Goal: Task Accomplishment & Management: Manage account settings

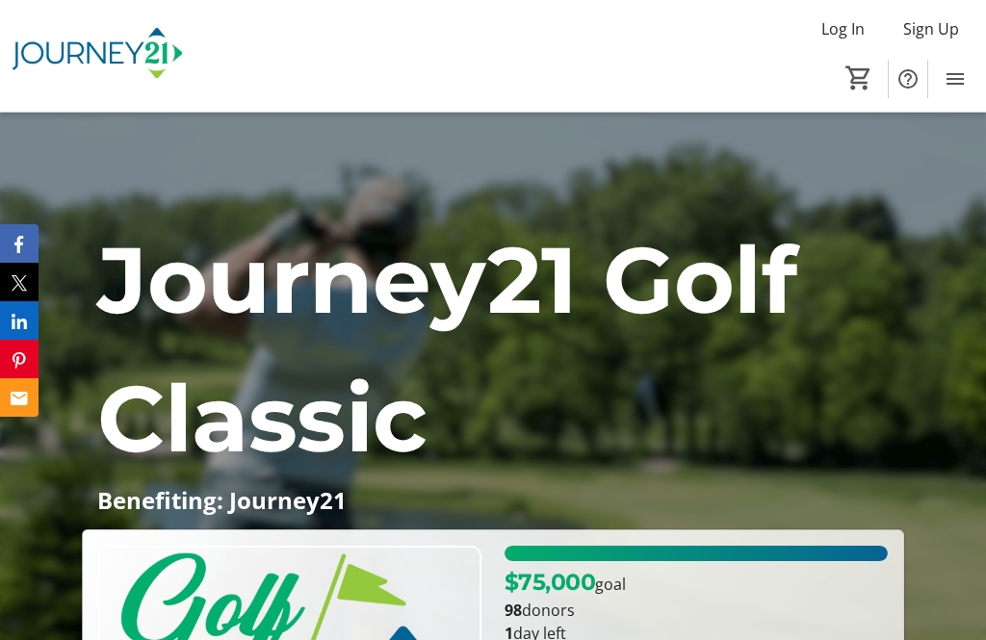
click at [179, 165] on div at bounding box center [493, 483] width 986 height 771
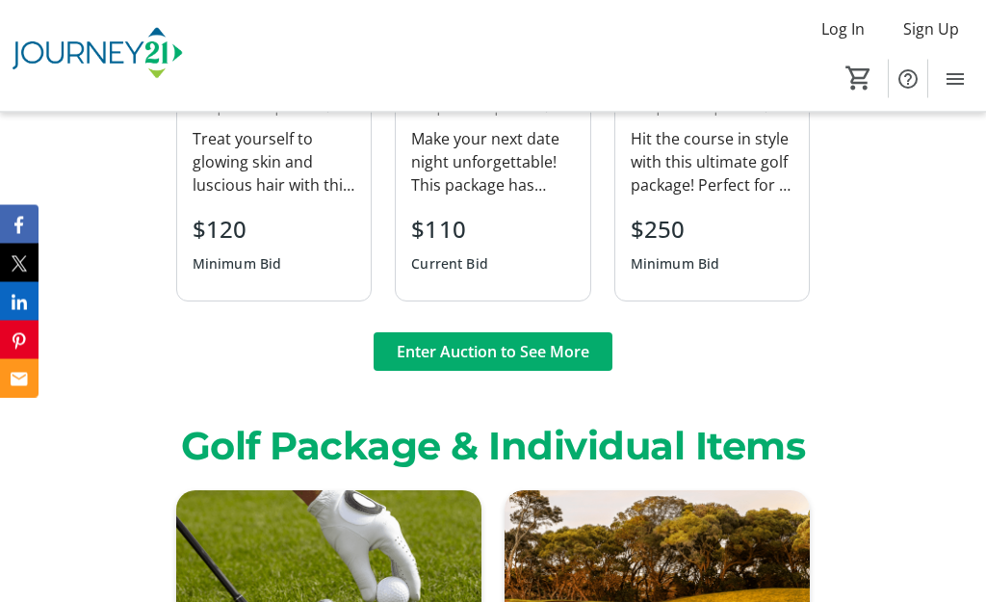
scroll to position [2728, 0]
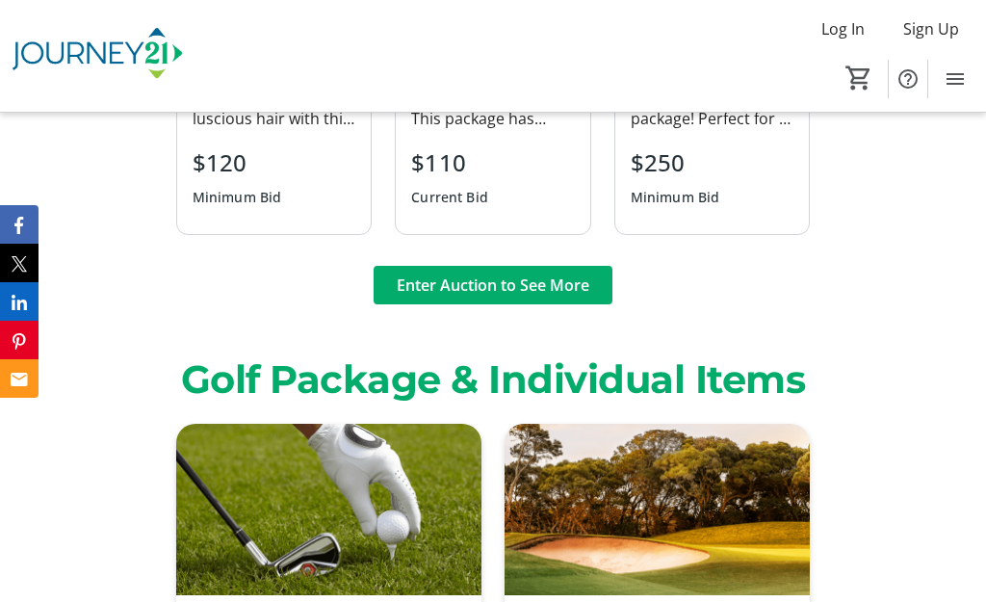
click at [579, 296] on span "Enter Auction to See More" at bounding box center [493, 284] width 193 height 23
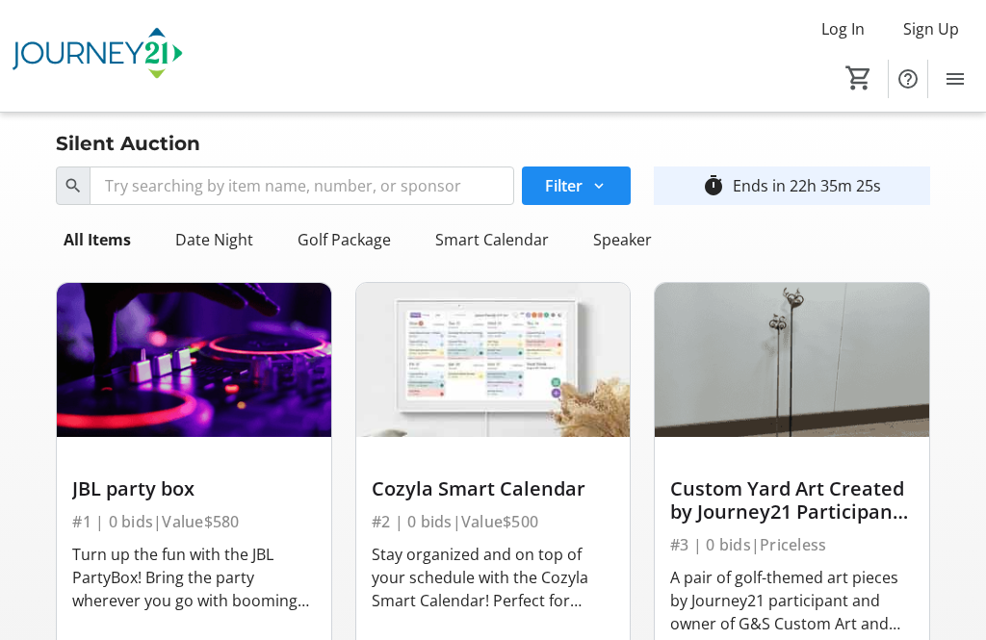
click at [850, 27] on span "Log In" at bounding box center [842, 28] width 43 height 23
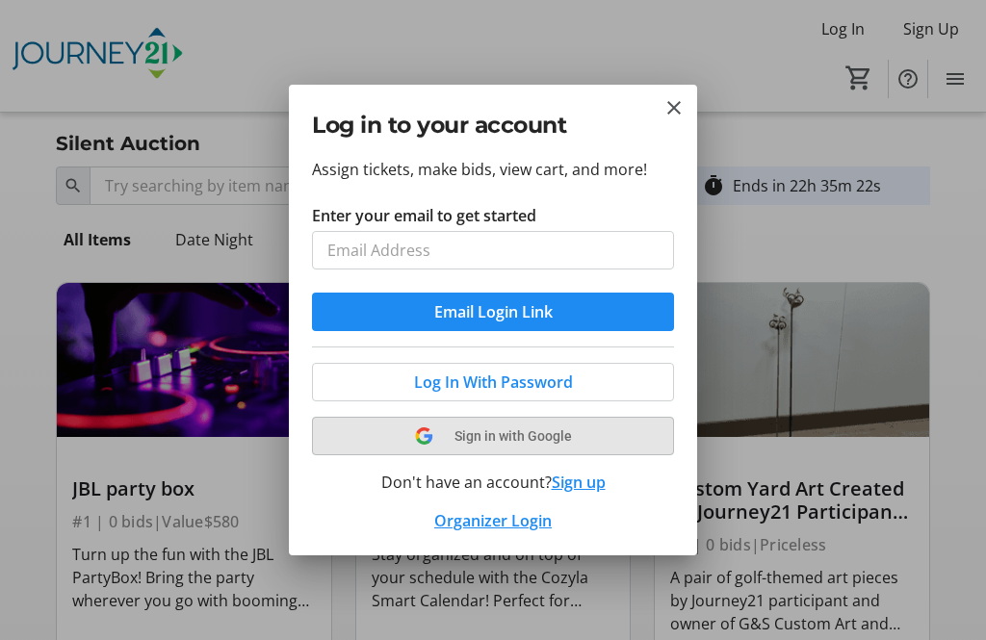
click at [557, 434] on span at bounding box center [493, 436] width 360 height 46
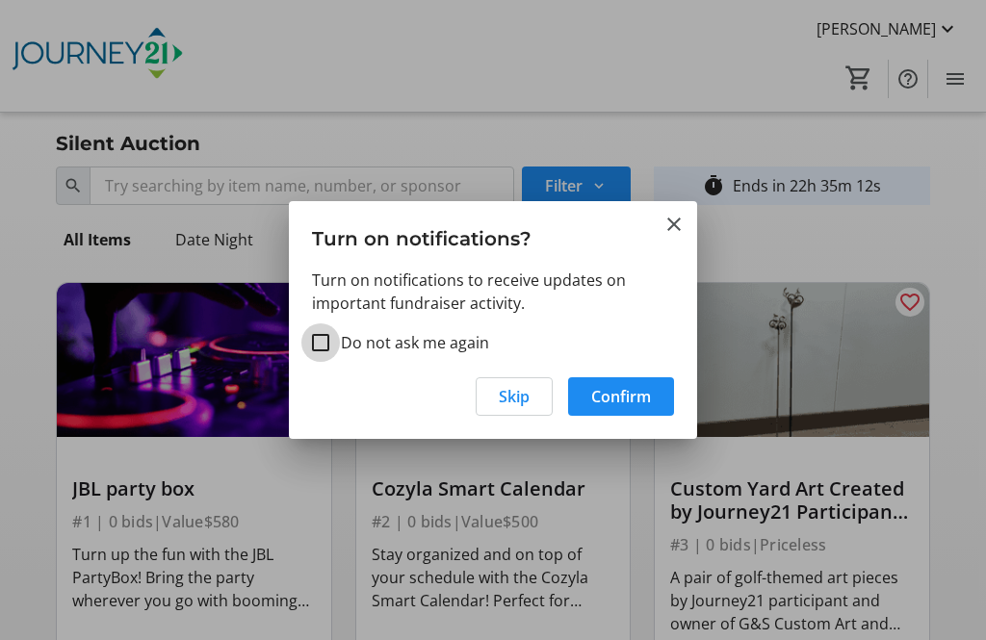
click at [322, 343] on input "Do not ask me again" at bounding box center [320, 342] width 17 height 17
checkbox input "true"
click at [621, 401] on span "Confirm" at bounding box center [621, 396] width 60 height 23
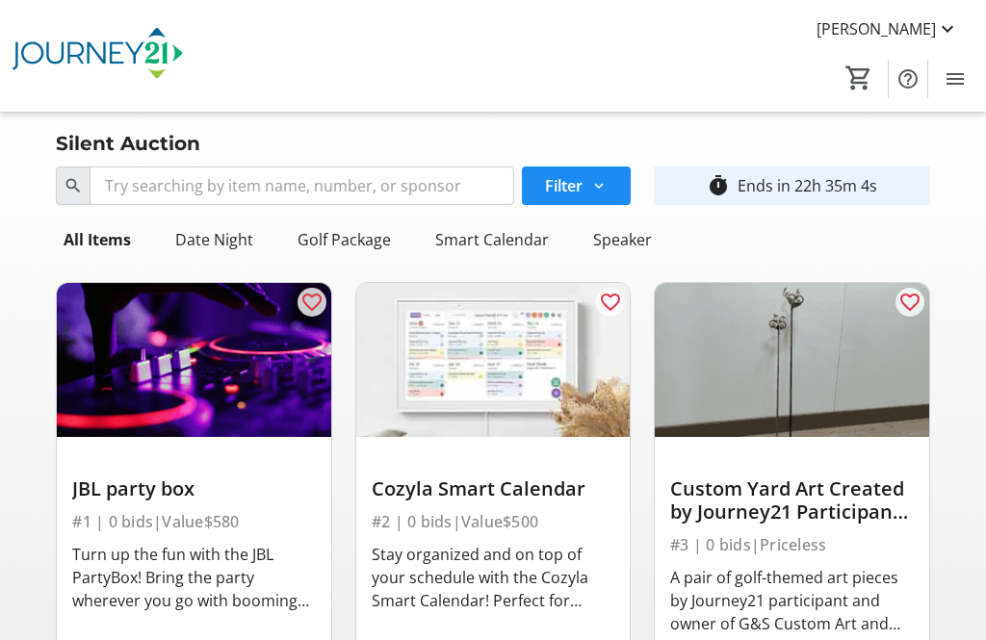
click at [951, 35] on mat-icon at bounding box center [947, 28] width 23 height 23
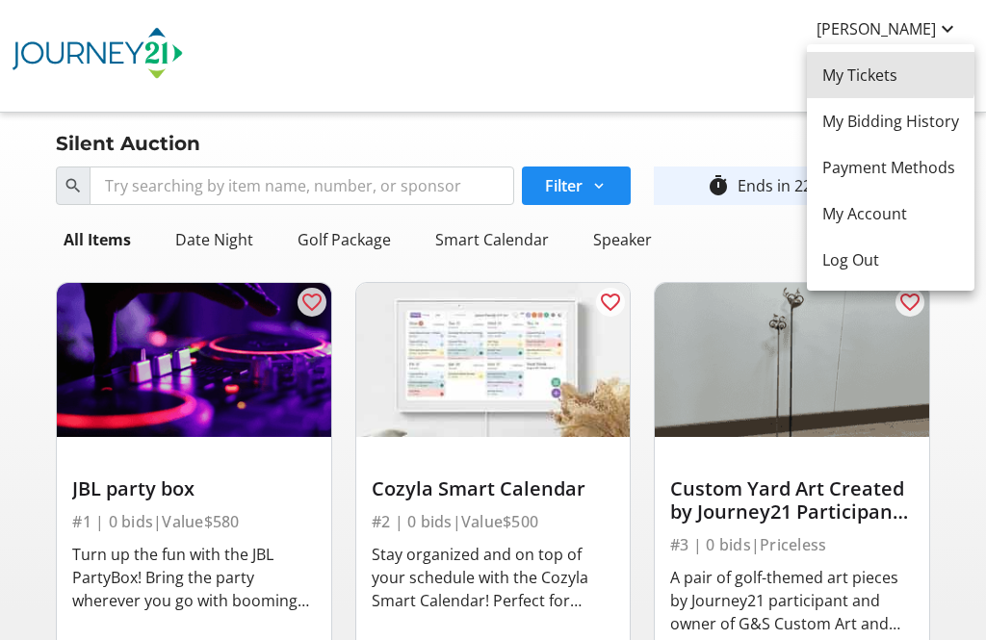
click at [885, 71] on span "My Tickets" at bounding box center [890, 75] width 137 height 23
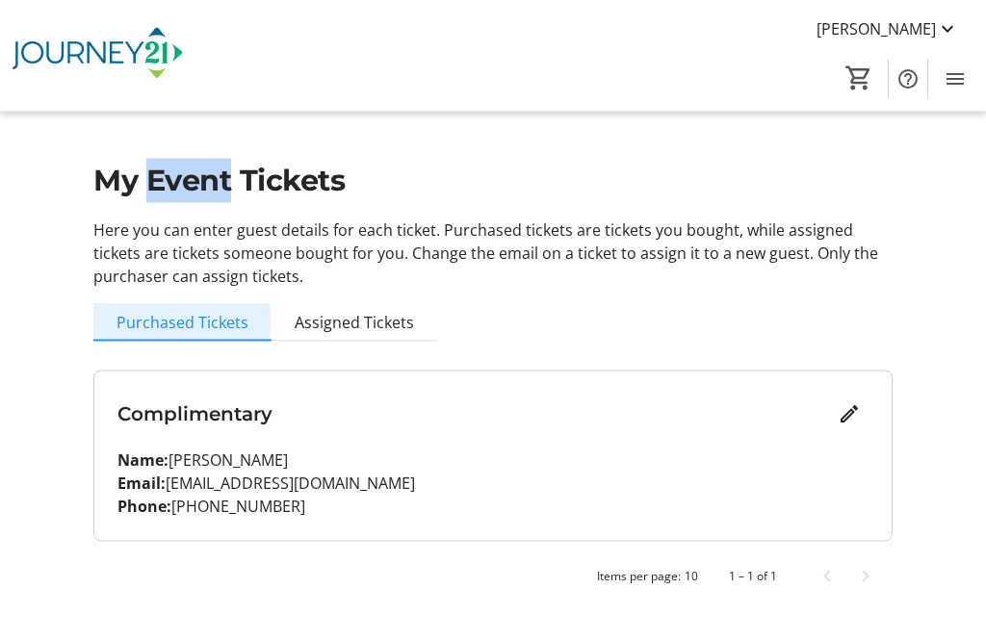
scroll to position [5, 0]
click at [156, 318] on span "Purchased Tickets" at bounding box center [182, 322] width 132 height 15
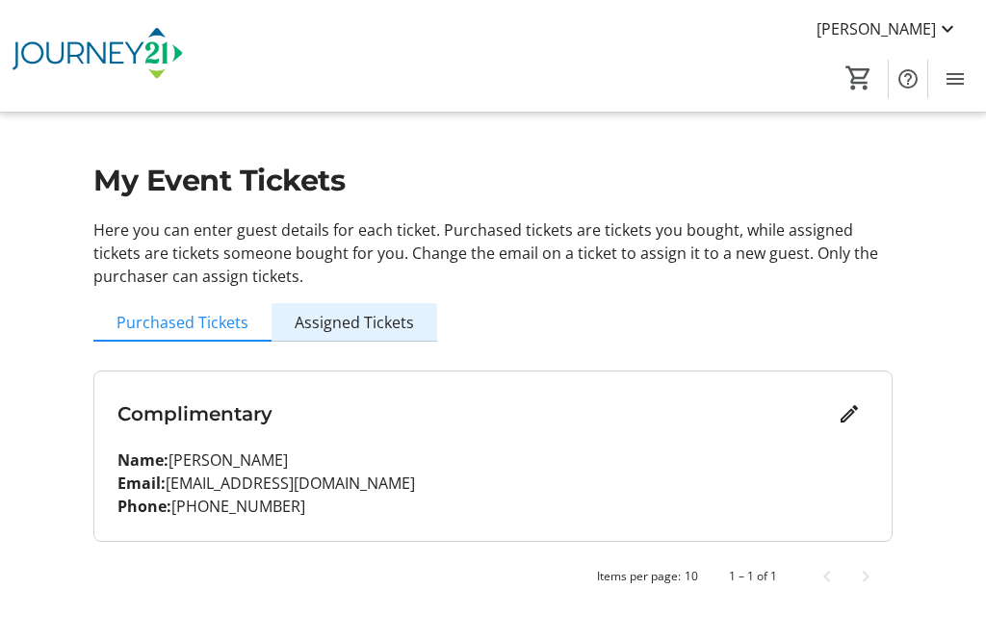
click at [351, 328] on span "Assigned Tickets" at bounding box center [354, 322] width 119 height 15
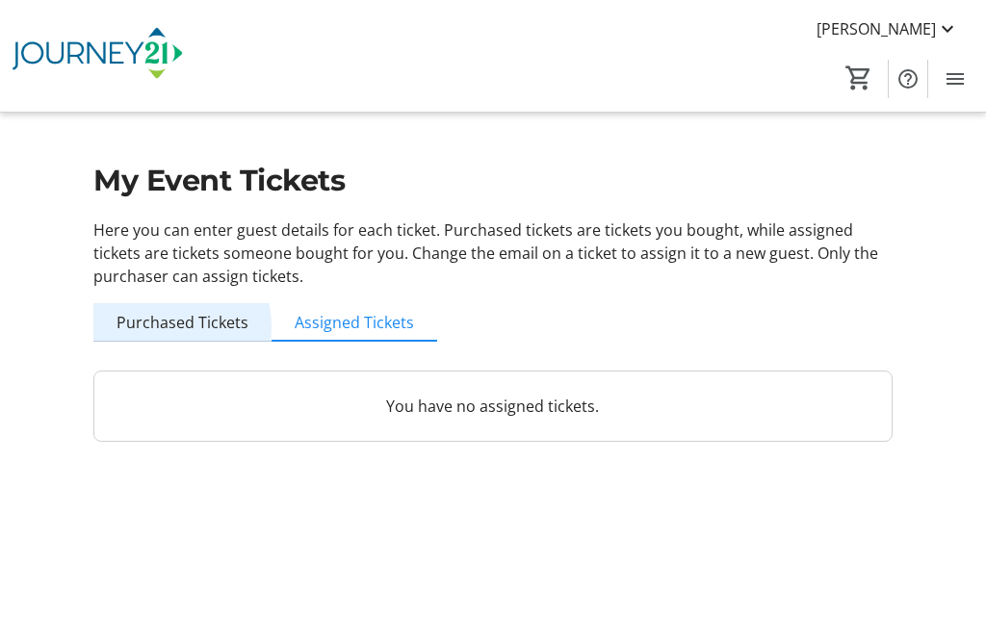
click at [153, 326] on span "Purchased Tickets" at bounding box center [182, 322] width 132 height 15
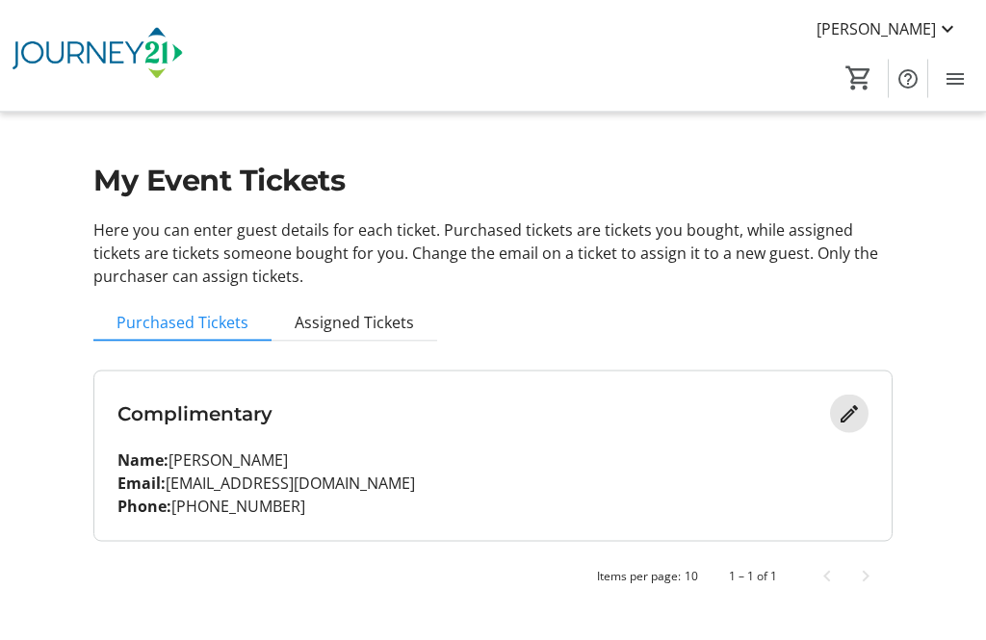
scroll to position [21, 0]
click at [856, 402] on mat-icon "Edit" at bounding box center [848, 413] width 23 height 23
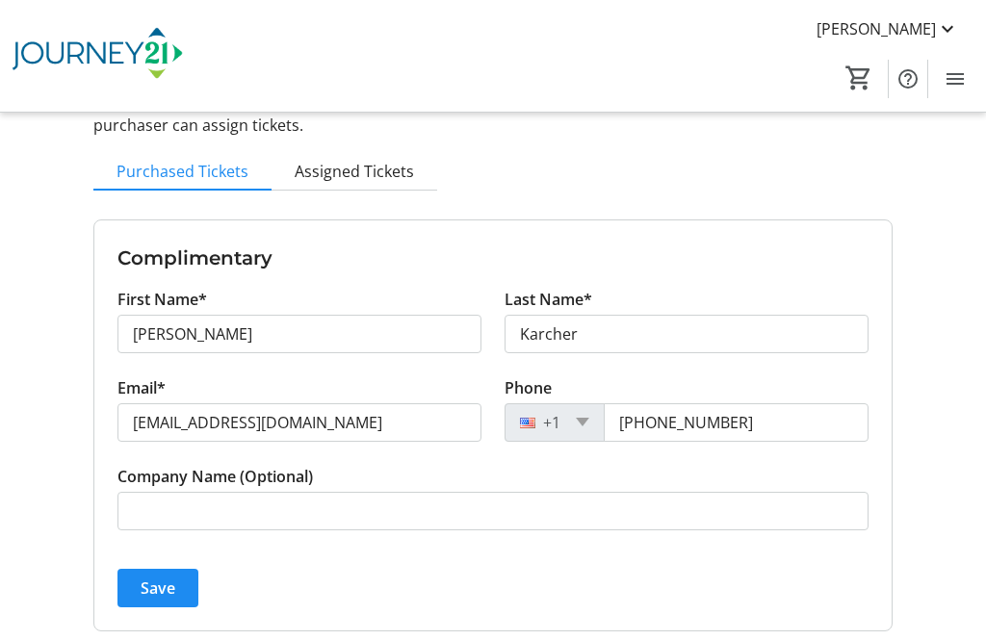
scroll to position [0, 0]
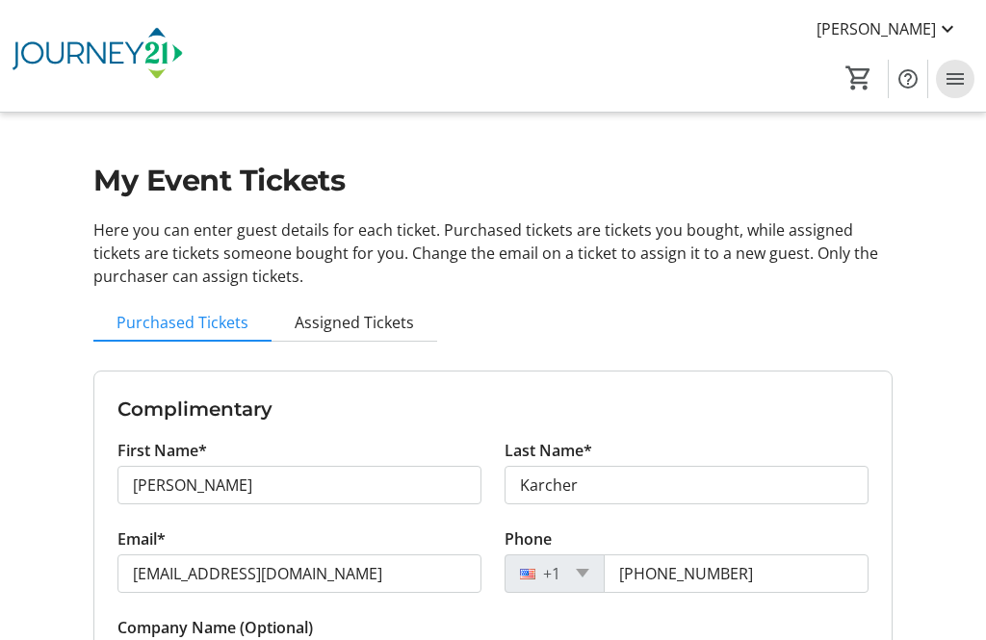
click at [958, 83] on mat-icon "Menu" at bounding box center [954, 78] width 23 height 23
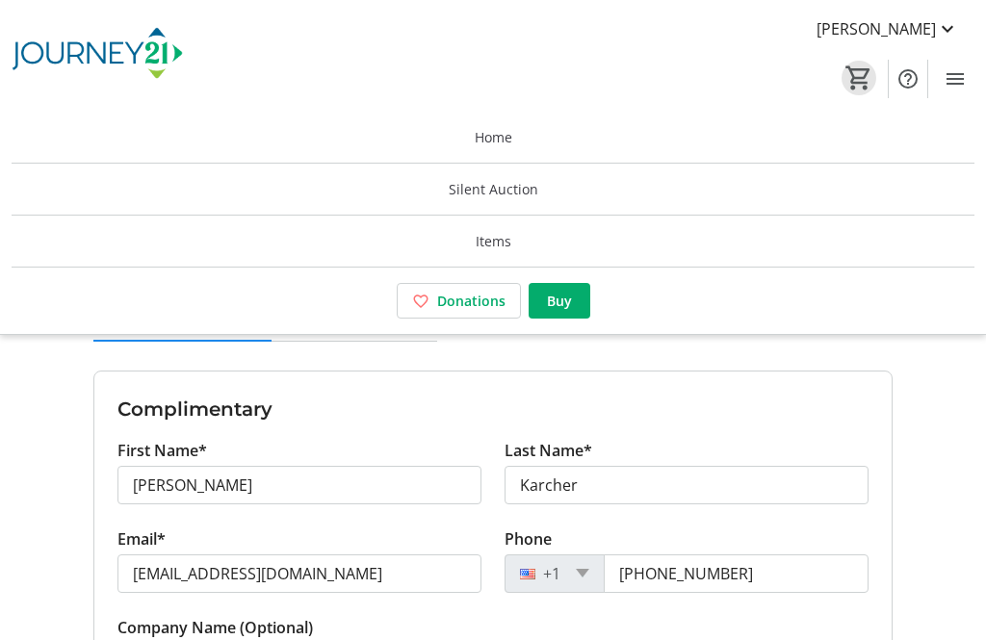
click at [851, 80] on mat-icon "0" at bounding box center [858, 78] width 29 height 29
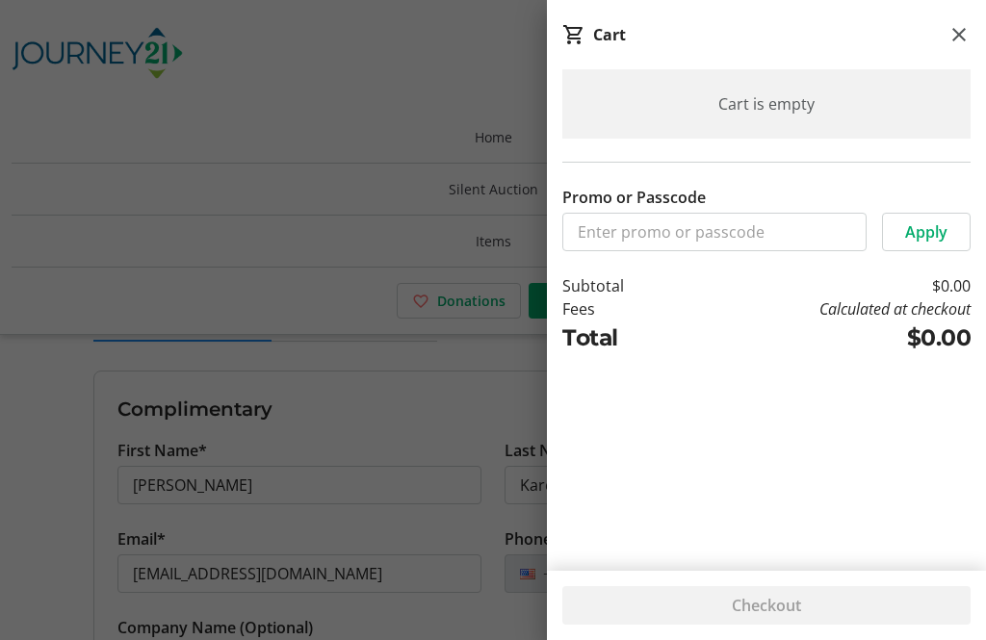
click at [839, 45] on div "Cart" at bounding box center [766, 46] width 439 height 46
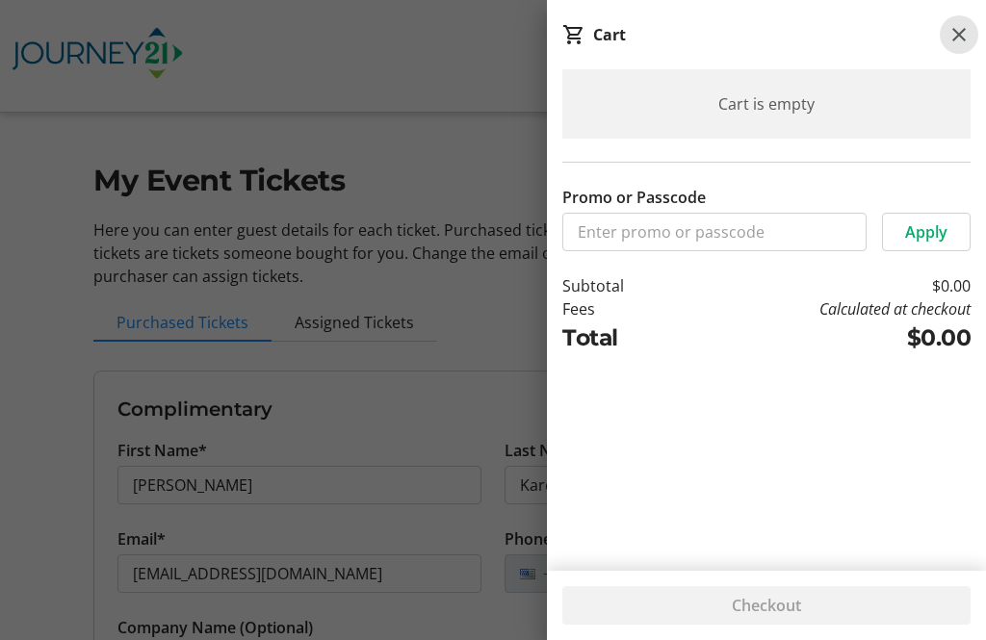
click at [961, 39] on mat-icon at bounding box center [958, 34] width 23 height 23
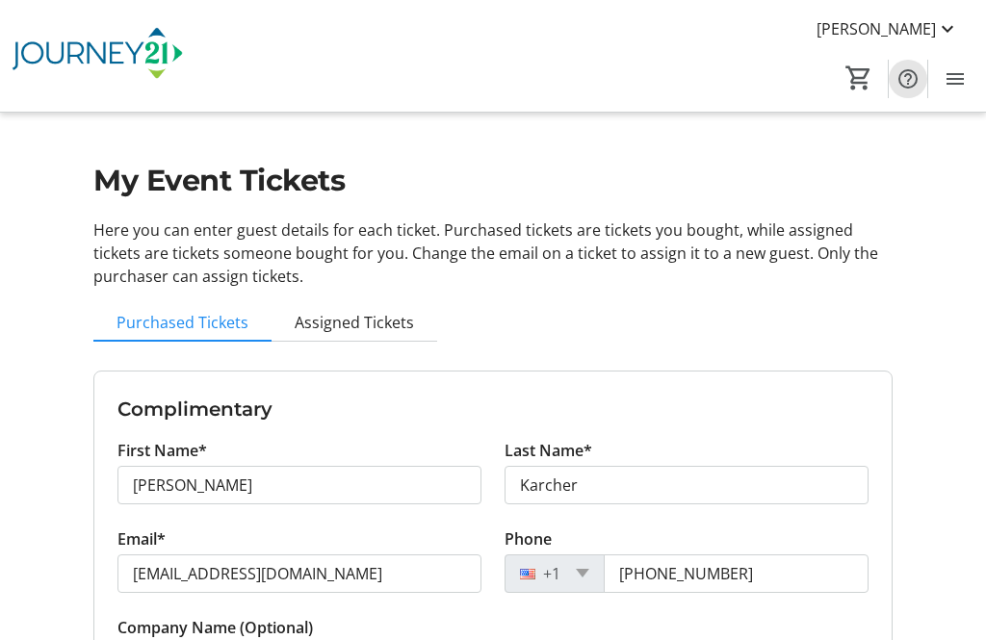
click at [910, 86] on mat-icon "Help" at bounding box center [907, 78] width 23 height 23
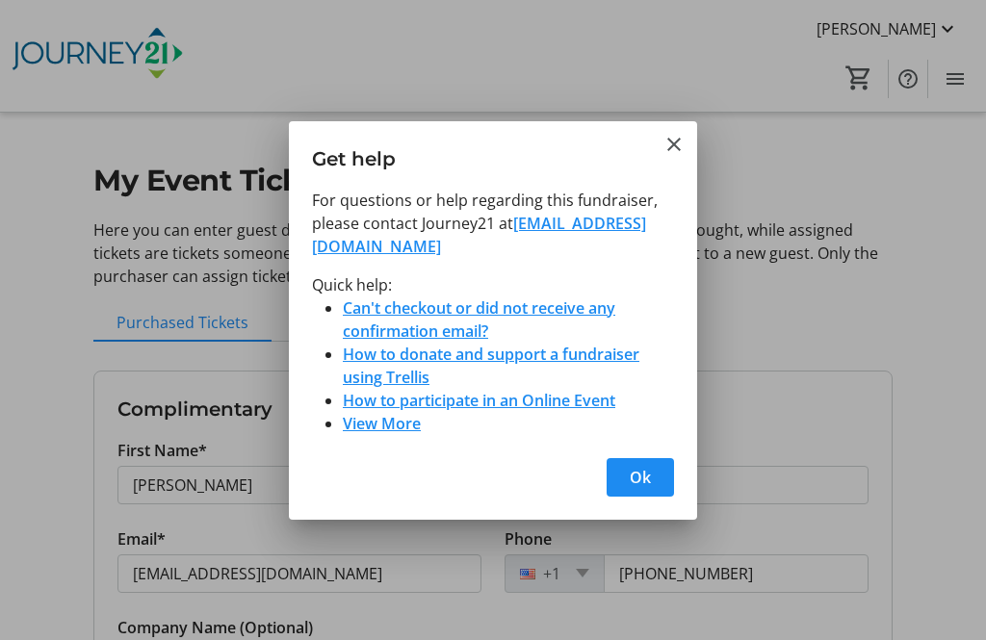
click at [671, 156] on mat-icon "Close" at bounding box center [673, 144] width 23 height 23
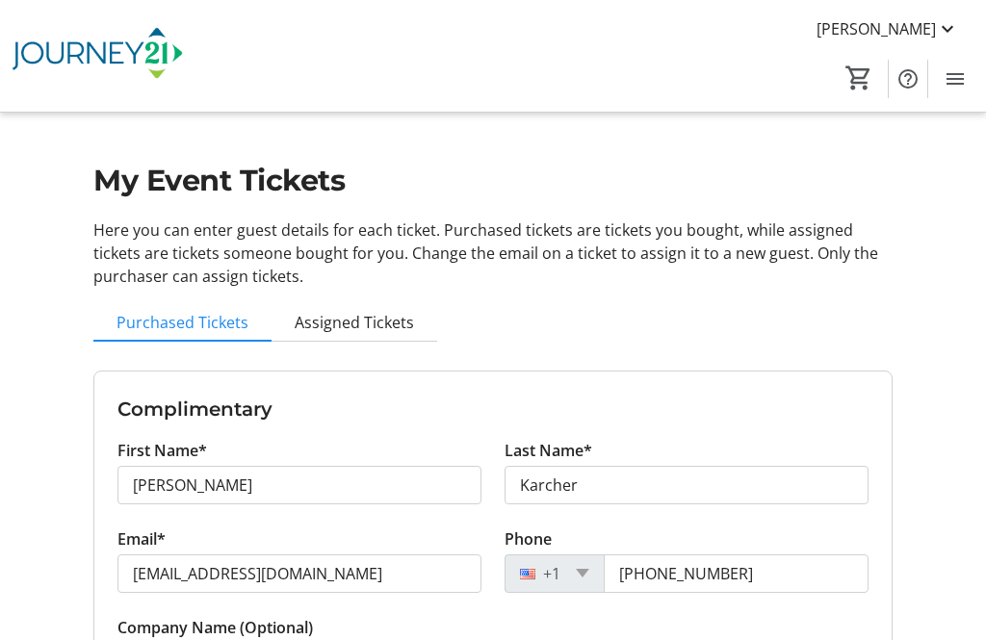
click at [276, 31] on div "[PERSON_NAME] Home Silent Auction Items Donations Buy 0" at bounding box center [493, 56] width 986 height 112
click at [290, 56] on div "[PERSON_NAME] Home Silent Auction Items Donations Buy 0" at bounding box center [493, 56] width 986 height 112
